Goal: Task Accomplishment & Management: Manage account settings

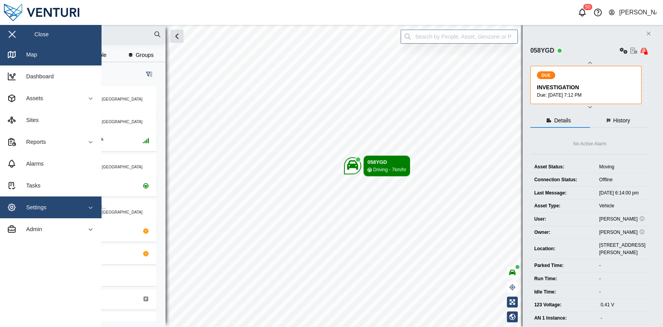
click at [56, 201] on span "Settings" at bounding box center [42, 208] width 71 height 22
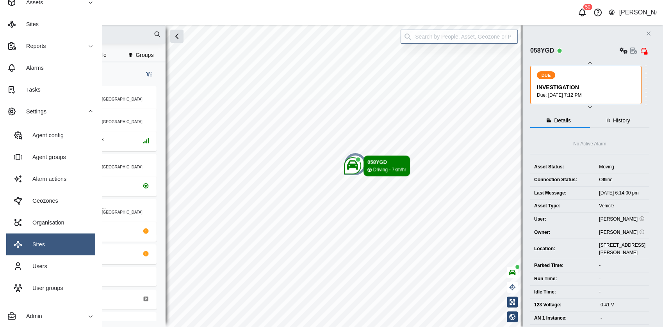
click at [53, 239] on link "Sites" at bounding box center [50, 245] width 89 height 22
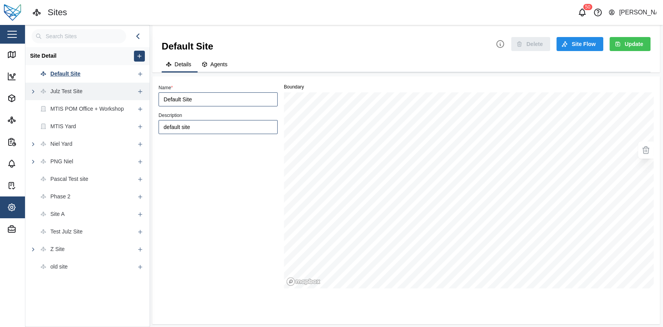
click at [92, 90] on div "Julz Test Site" at bounding box center [79, 92] width 109 height 18
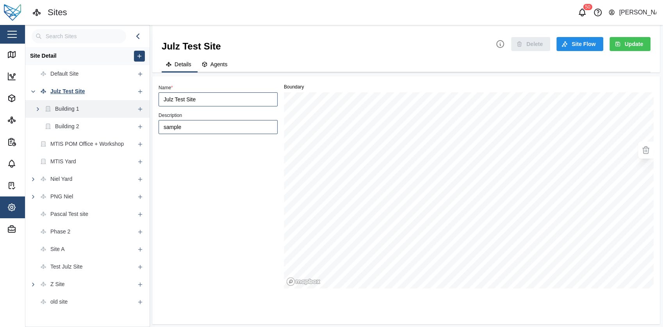
type input "Julz Test Site"
type input "sample"
click at [99, 109] on div "Building 1" at bounding box center [79, 109] width 109 height 18
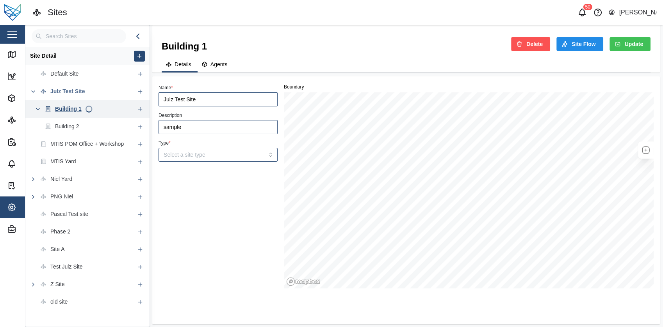
type input "Building 1"
type input "BUILDING"
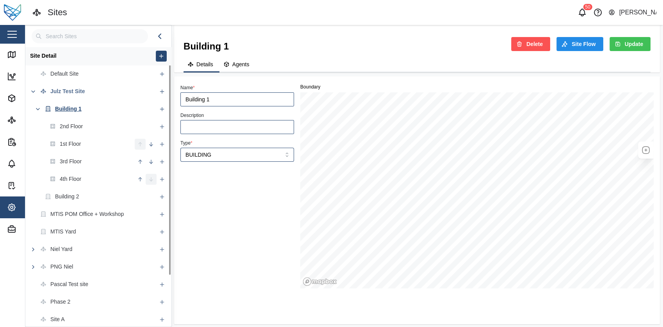
click at [16, 36] on button "button" at bounding box center [11, 34] width 13 height 13
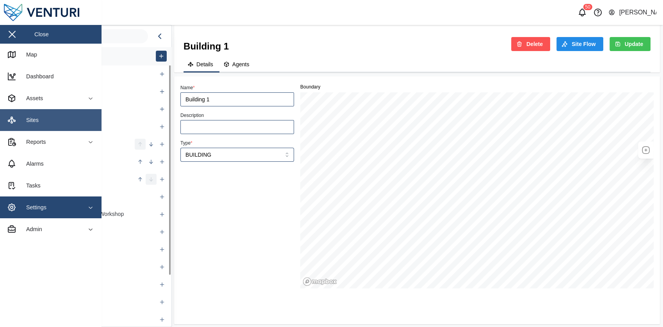
click at [61, 121] on link "Sites" at bounding box center [50, 120] width 101 height 22
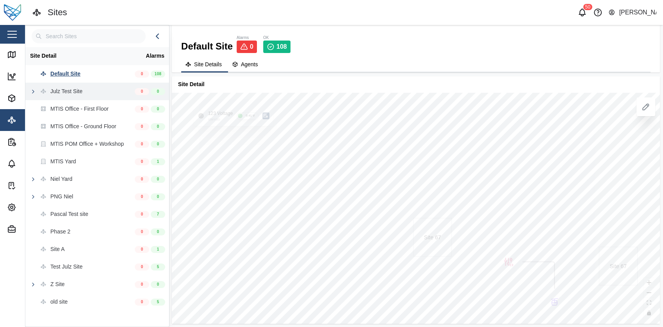
click at [96, 93] on div "Julz Test Site" at bounding box center [79, 92] width 109 height 18
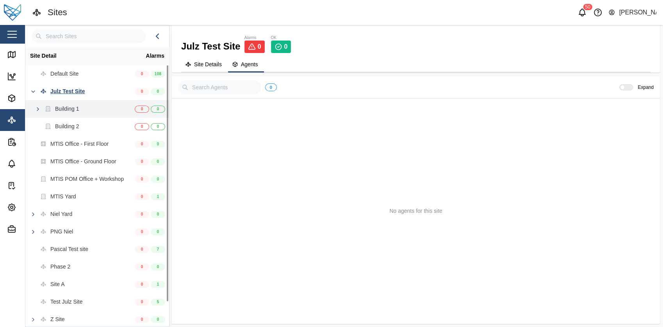
click at [105, 110] on div "Building 1" at bounding box center [79, 109] width 109 height 18
